Goal: Use online tool/utility: Utilize a website feature to perform a specific function

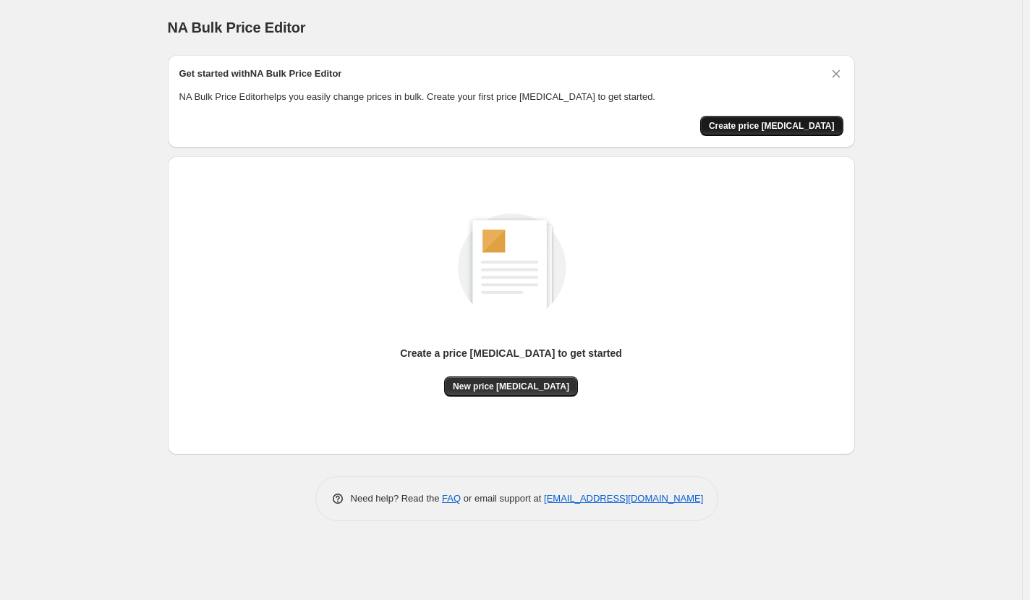
click at [781, 125] on span "Create price [MEDICAL_DATA]" at bounding box center [772, 126] width 126 height 12
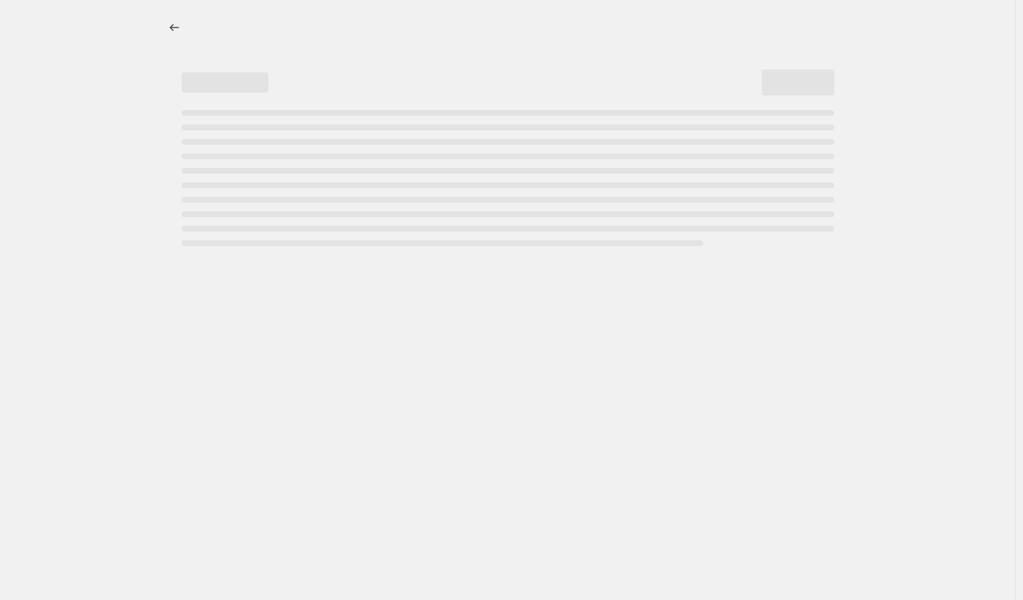
select select "percentage"
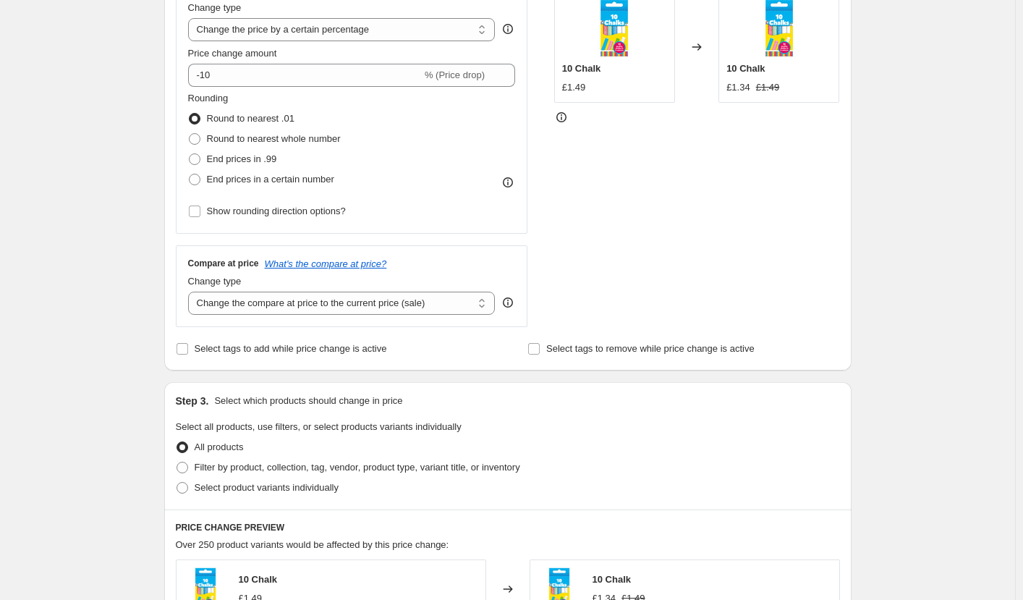
scroll to position [289, 0]
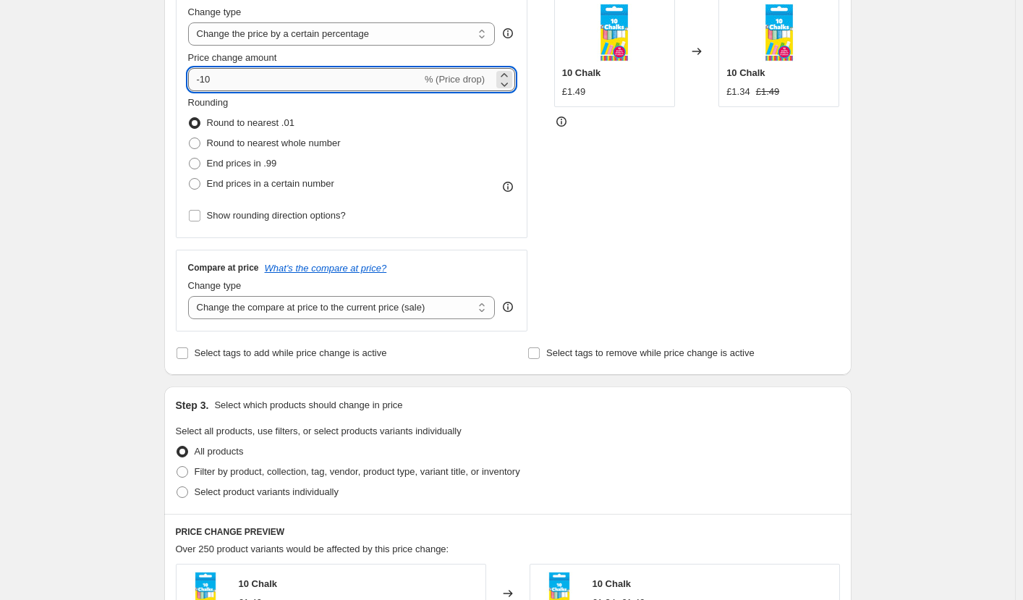
click at [234, 84] on input "-10" at bounding box center [305, 79] width 234 height 23
type input "-1"
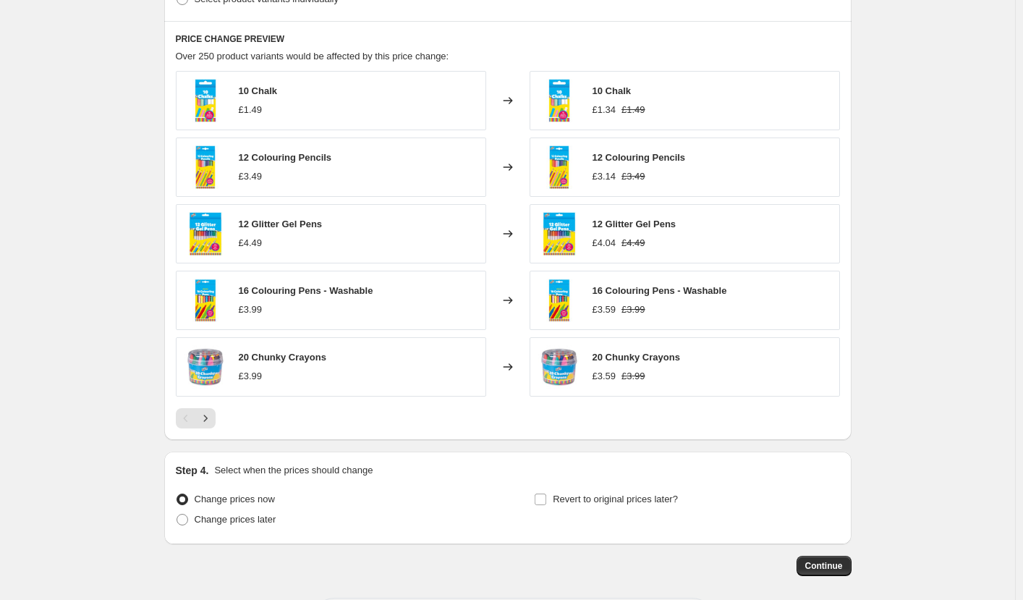
scroll to position [796, 0]
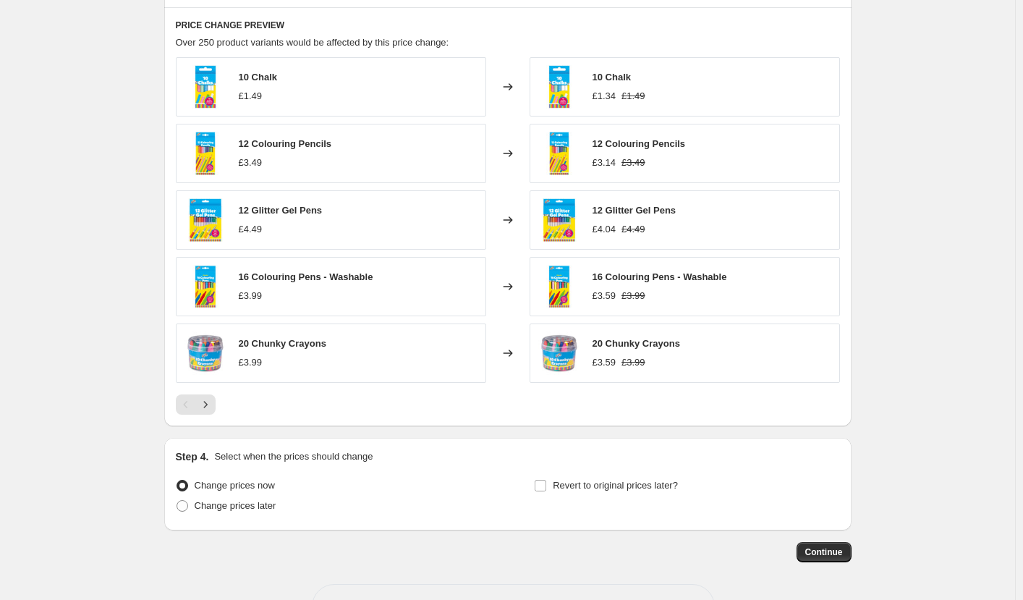
type input "-40"
click at [849, 542] on button "Continue" at bounding box center [824, 552] width 55 height 20
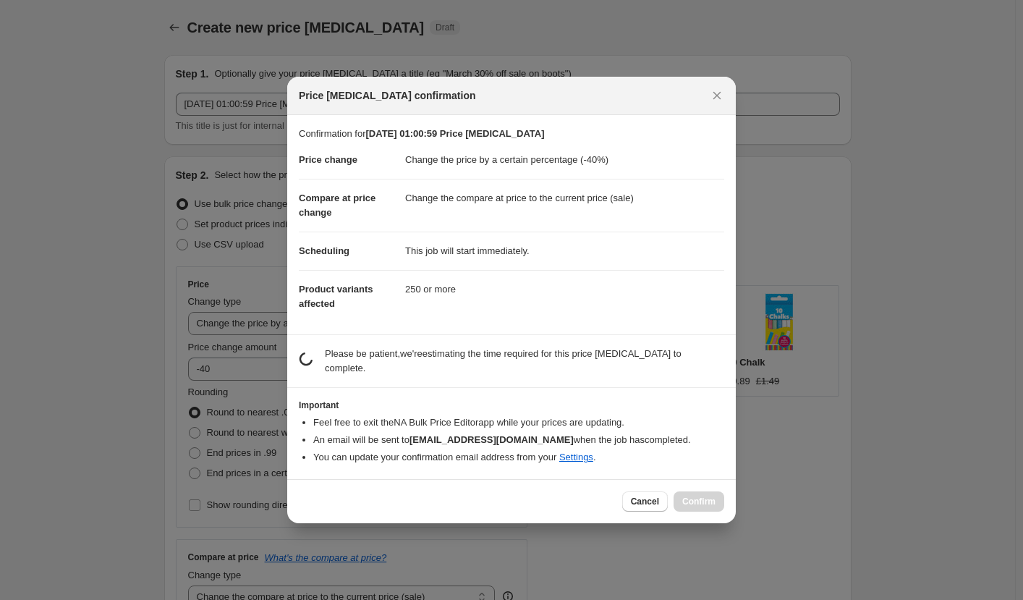
scroll to position [0, 0]
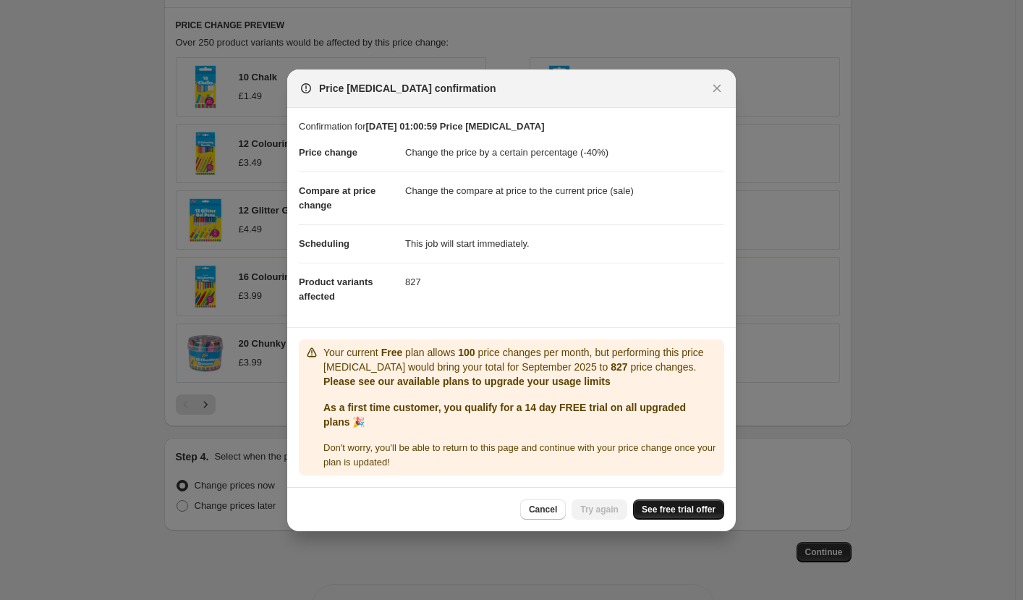
click at [671, 511] on span "See free trial offer" at bounding box center [679, 510] width 74 height 12
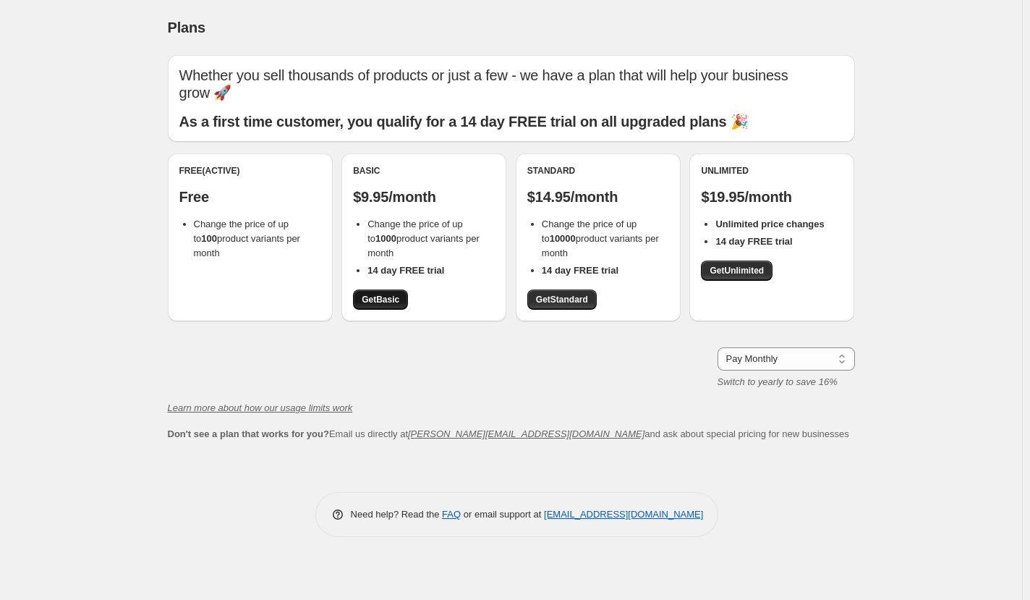
click at [388, 305] on span "Get Basic" at bounding box center [381, 300] width 38 height 12
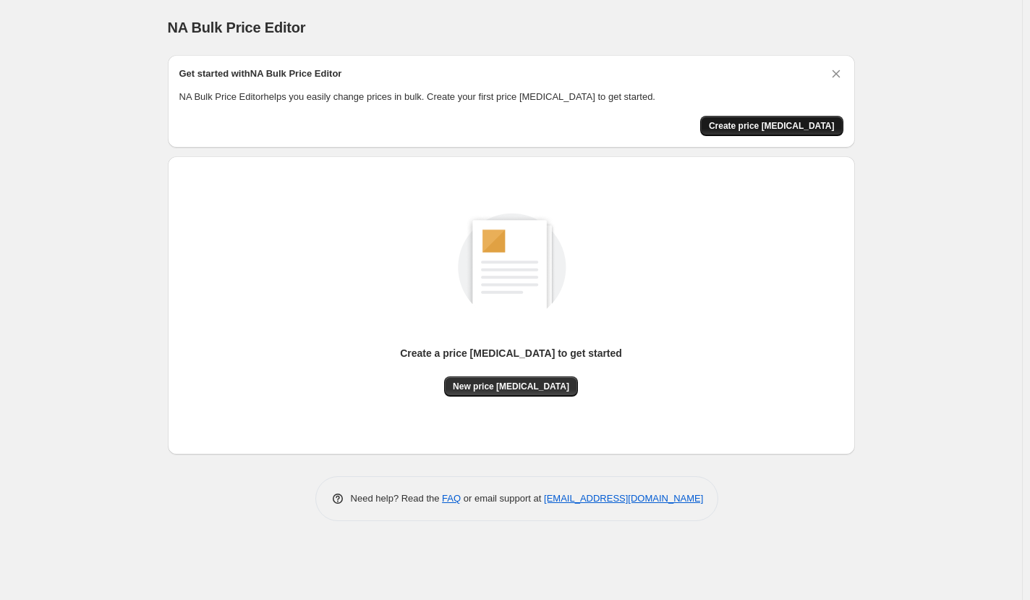
click at [776, 122] on span "Create price [MEDICAL_DATA]" at bounding box center [772, 126] width 126 height 12
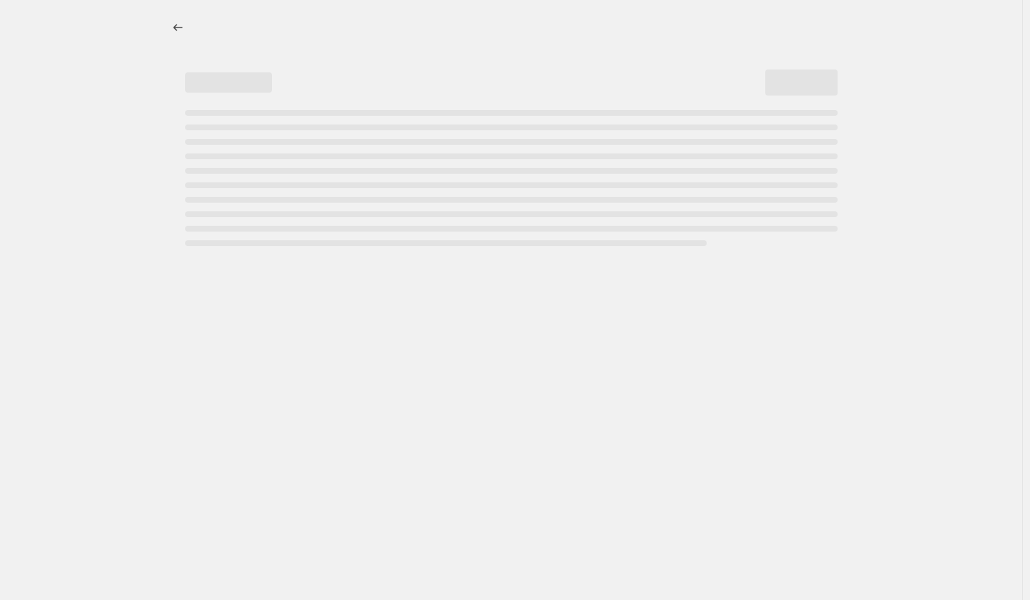
select select "percentage"
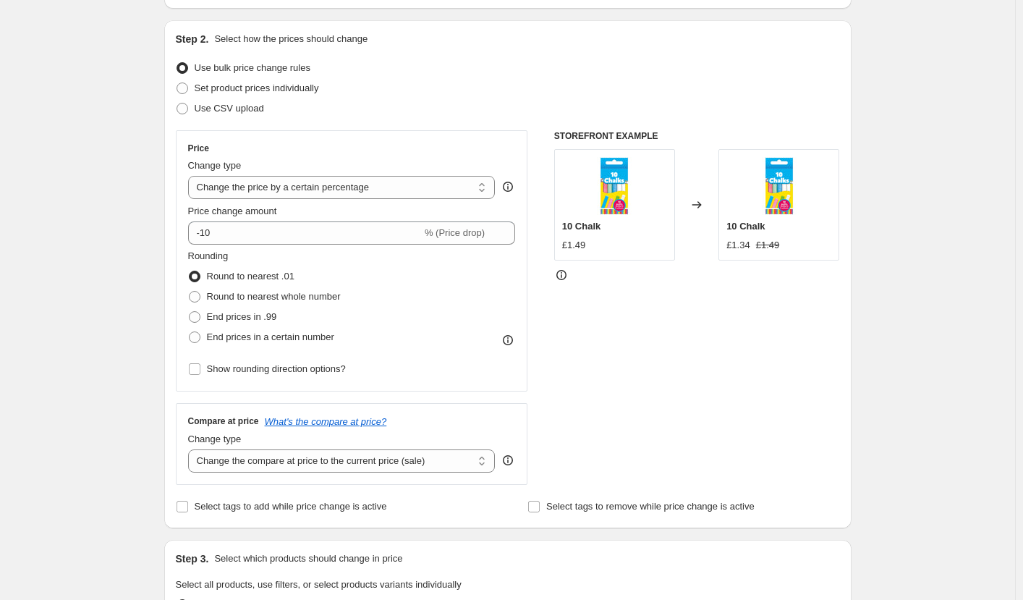
scroll to position [145, 0]
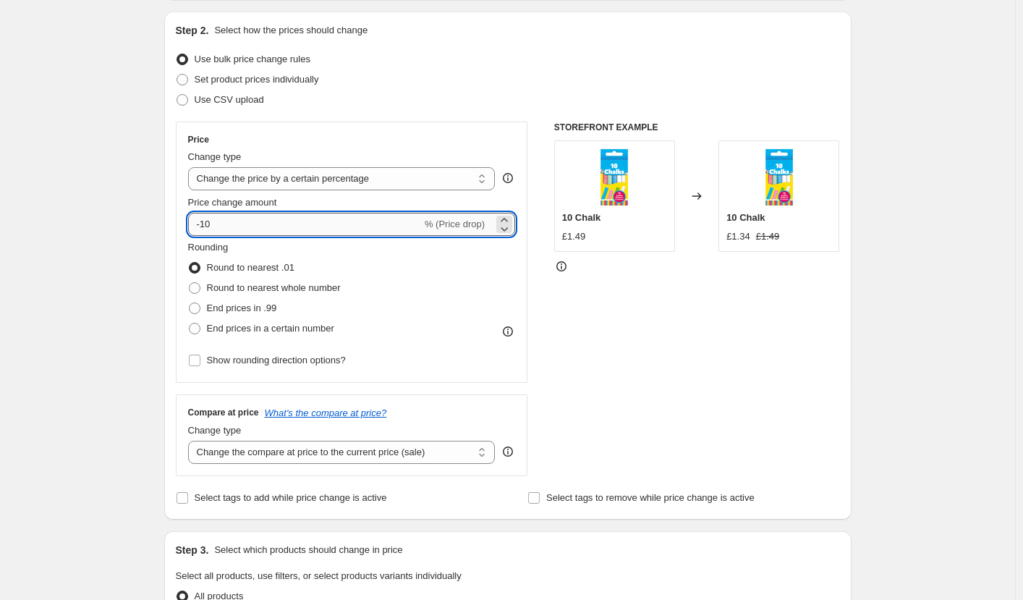
click at [234, 229] on input "-10" at bounding box center [305, 224] width 234 height 23
type input "-1"
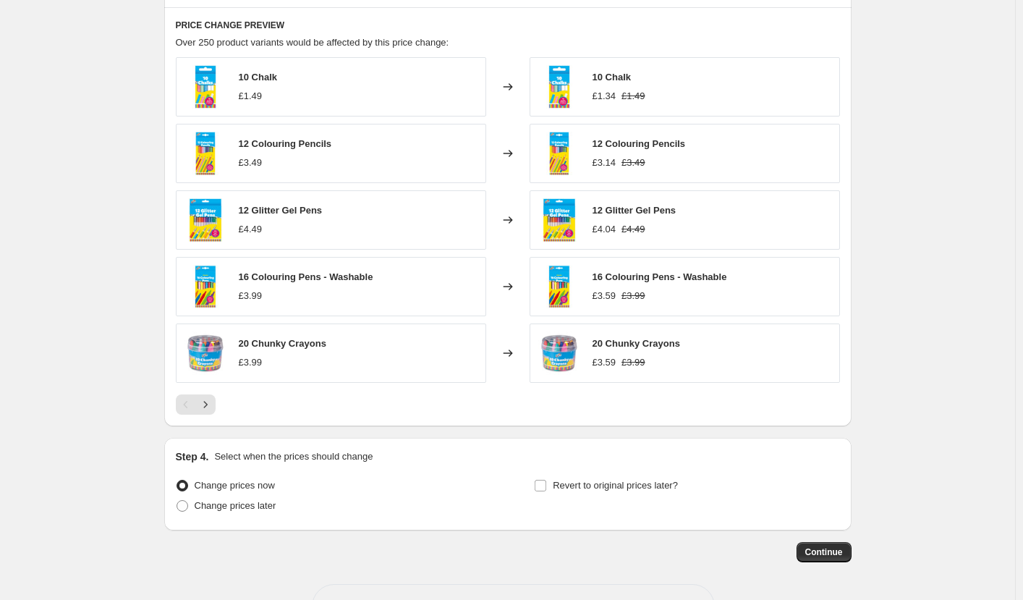
scroll to position [843, 0]
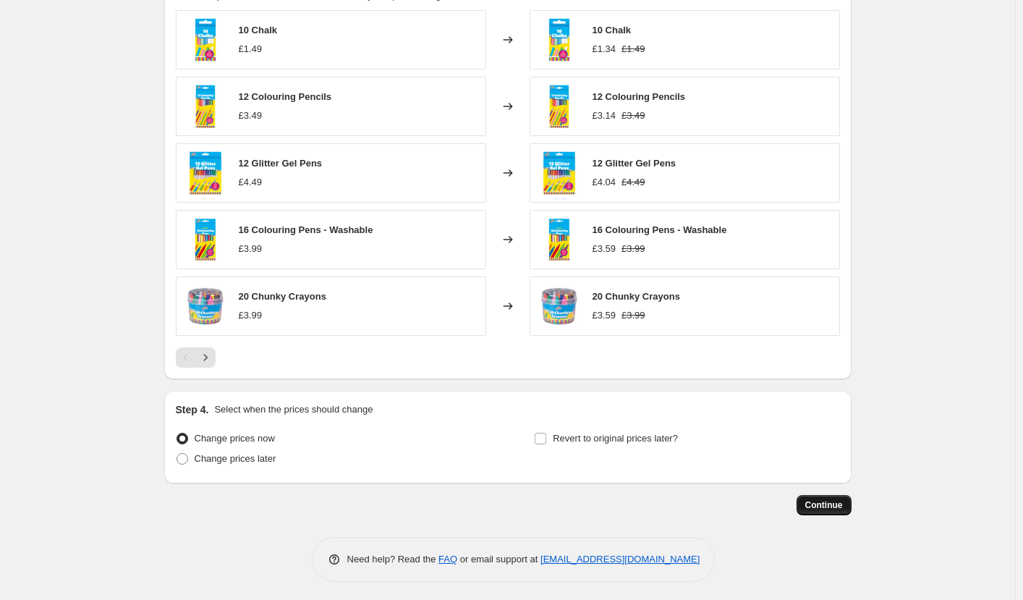
type input "-40"
click at [831, 501] on span "Continue" at bounding box center [824, 505] width 38 height 12
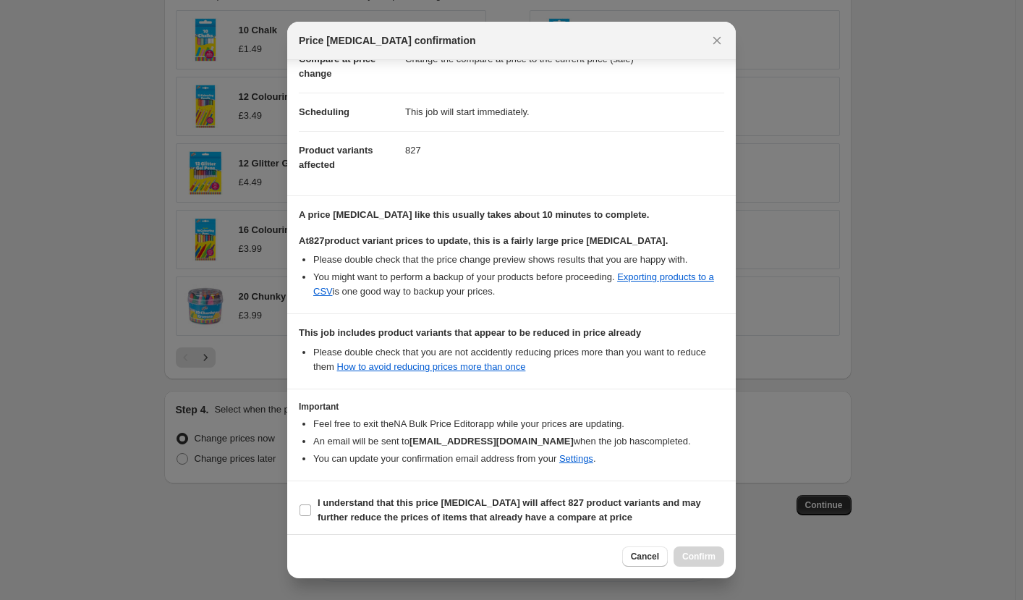
scroll to position [87, 0]
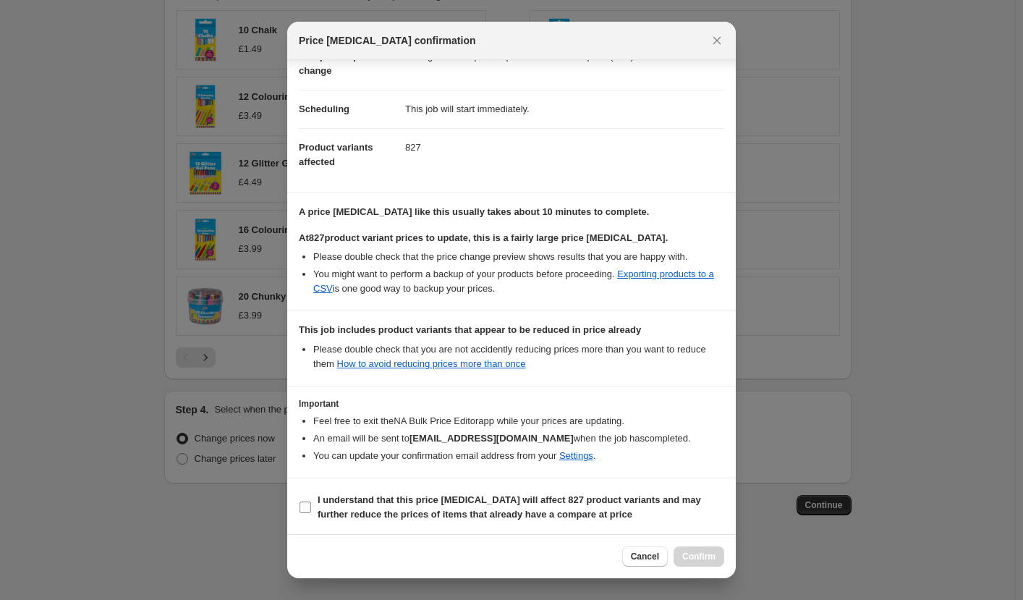
click at [300, 510] on input "I understand that this price [MEDICAL_DATA] will affect 827 product variants an…" at bounding box center [306, 507] width 12 height 12
checkbox input "true"
click at [709, 559] on span "Confirm" at bounding box center [698, 557] width 33 height 12
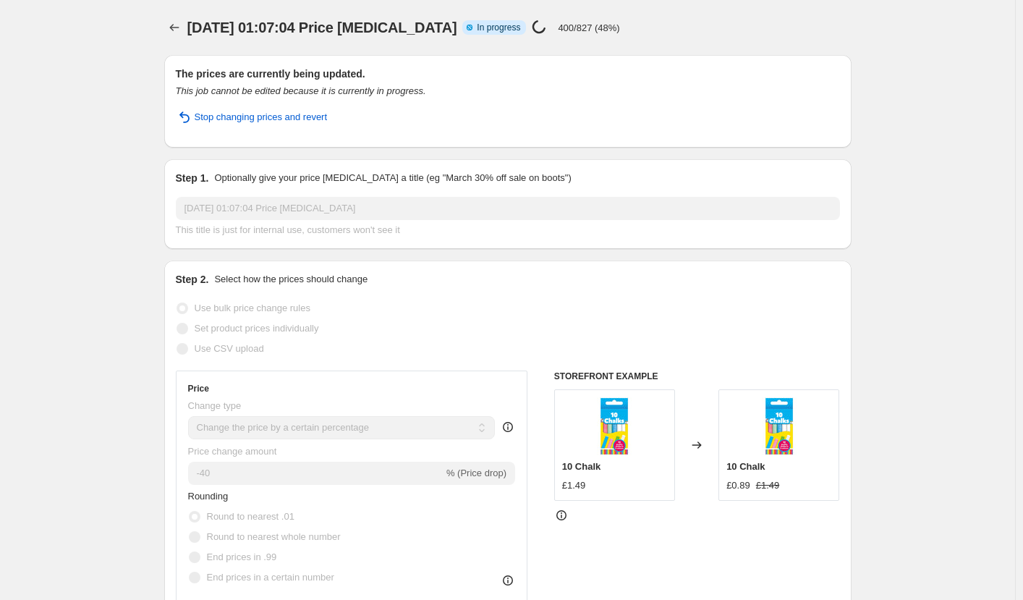
click at [466, 24] on icon at bounding box center [469, 27] width 14 height 14
drag, startPoint x: 468, startPoint y: 29, endPoint x: 601, endPoint y: 27, distance: 132.4
click at [601, 27] on div "Info Partially complete In progress Price change job in progress... 400/827 (48…" at bounding box center [540, 28] width 157 height 17
click at [696, 14] on div "3 Sept 2025, 01:07:04 Price change job. This page is ready 3 Sept 2025, 01:07:0…" at bounding box center [507, 27] width 687 height 55
select select "percentage"
